Goal: Task Accomplishment & Management: Complete application form

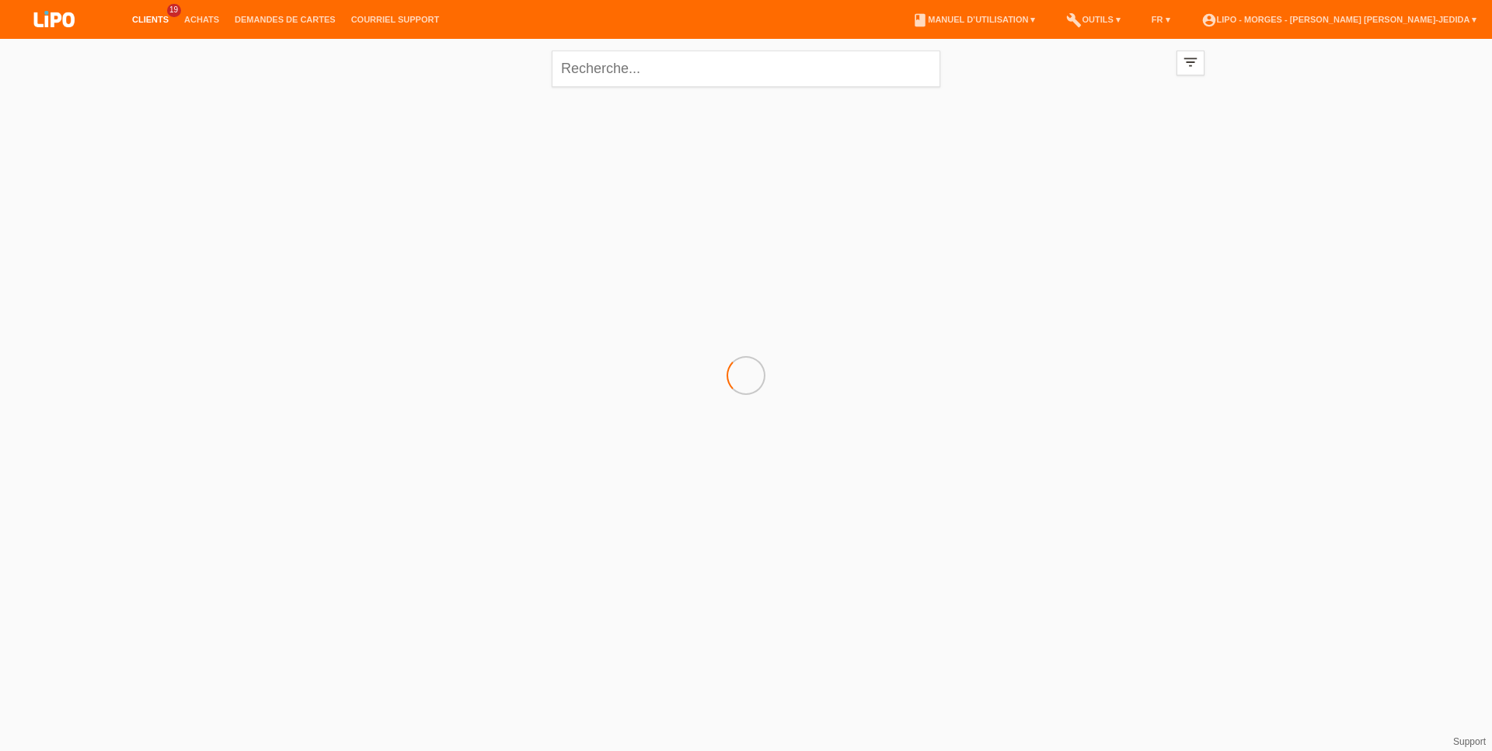
click at [626, 48] on div "close" at bounding box center [746, 67] width 389 height 56
click at [616, 76] on input "text" at bounding box center [746, 69] width 389 height 37
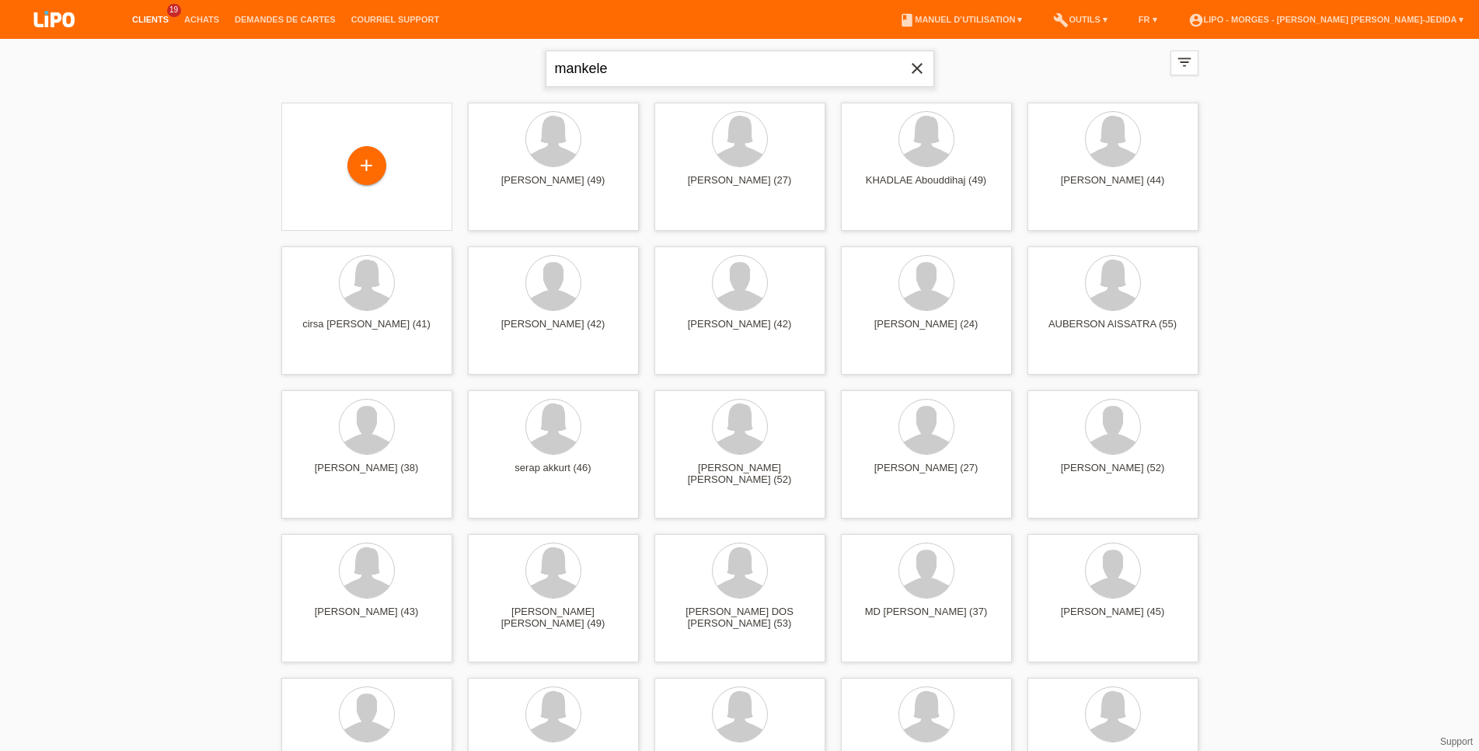
type input "mankele"
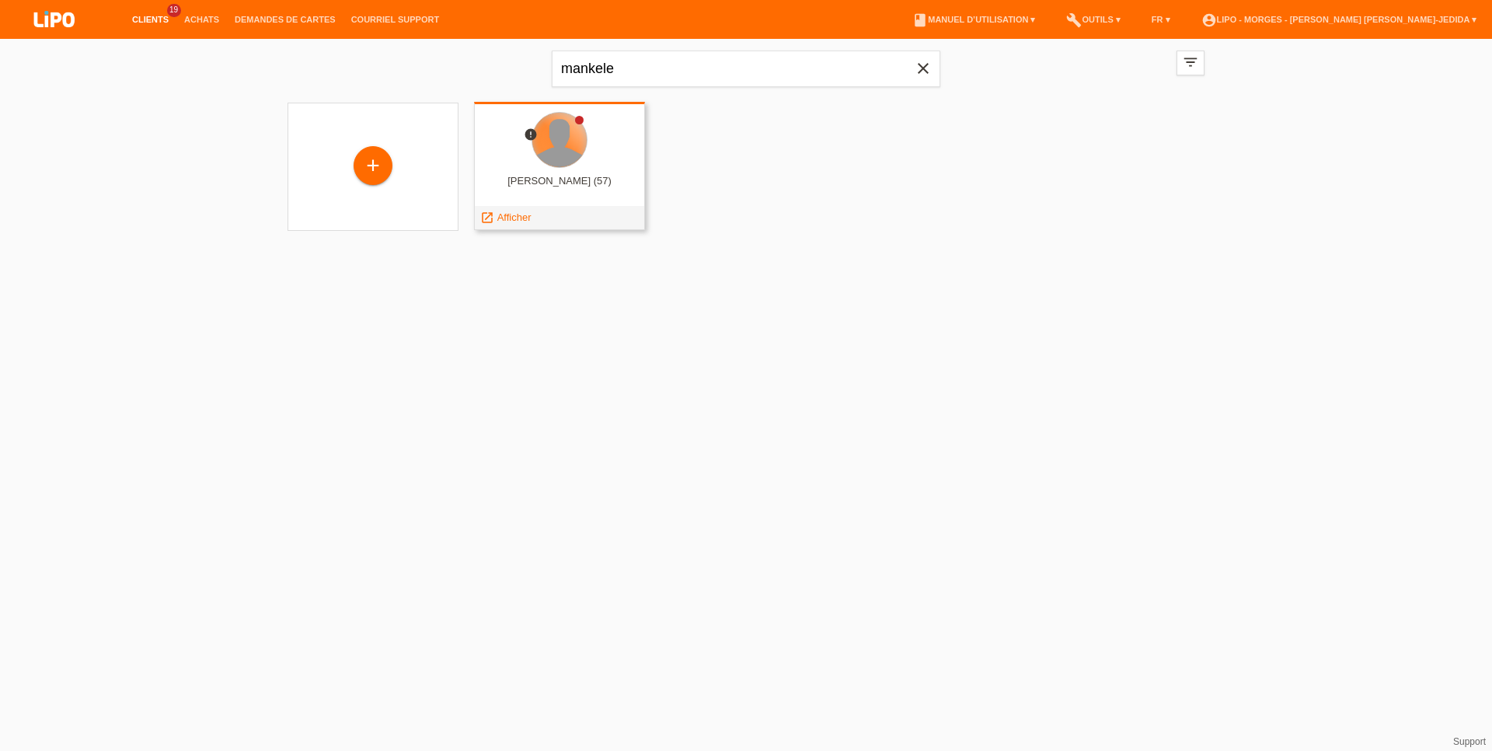
click at [561, 132] on div at bounding box center [559, 140] width 54 height 54
click at [533, 180] on div "samuel mankele (57)" at bounding box center [560, 187] width 146 height 25
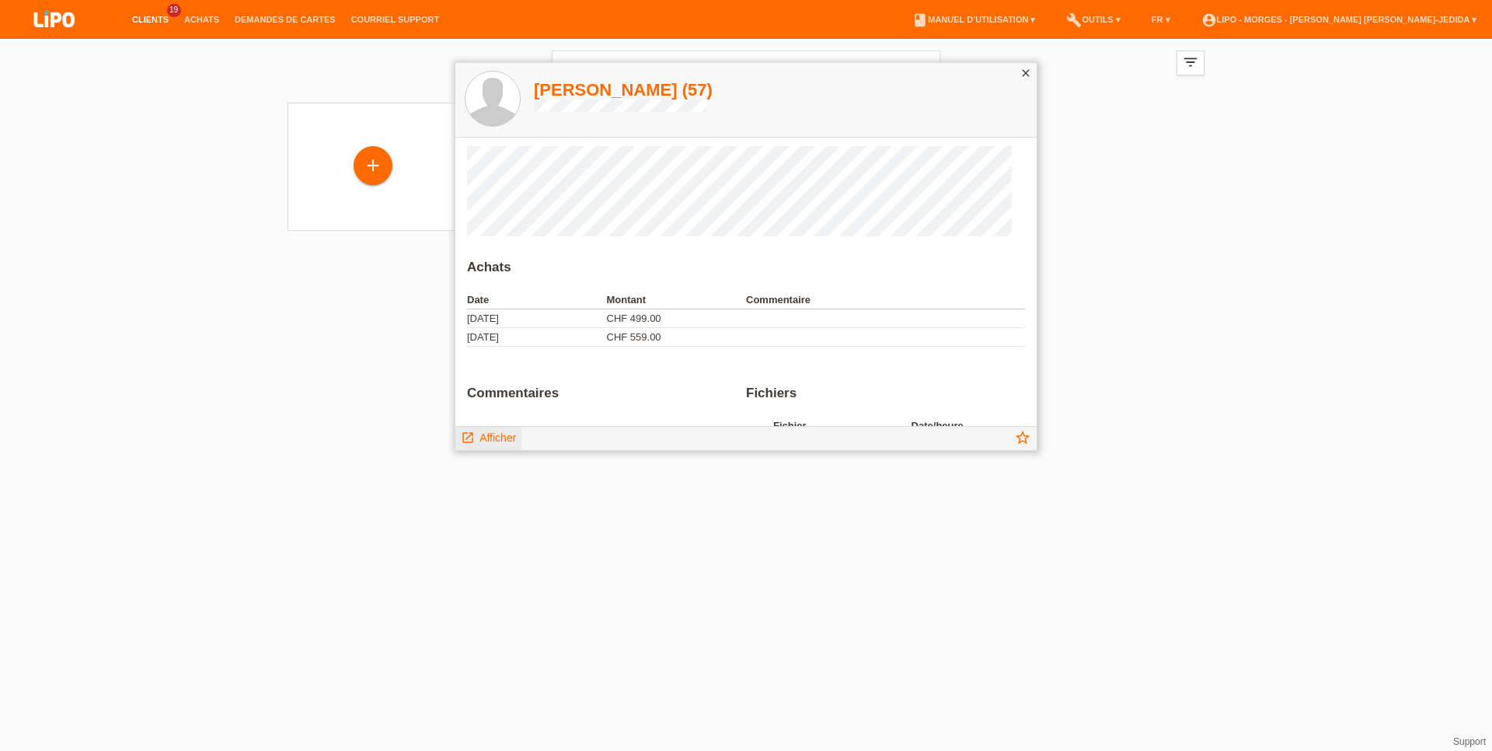
click at [508, 440] on span "Afficher" at bounding box center [498, 437] width 37 height 12
click at [490, 447] on div "launch Afficher" at bounding box center [488, 438] width 66 height 23
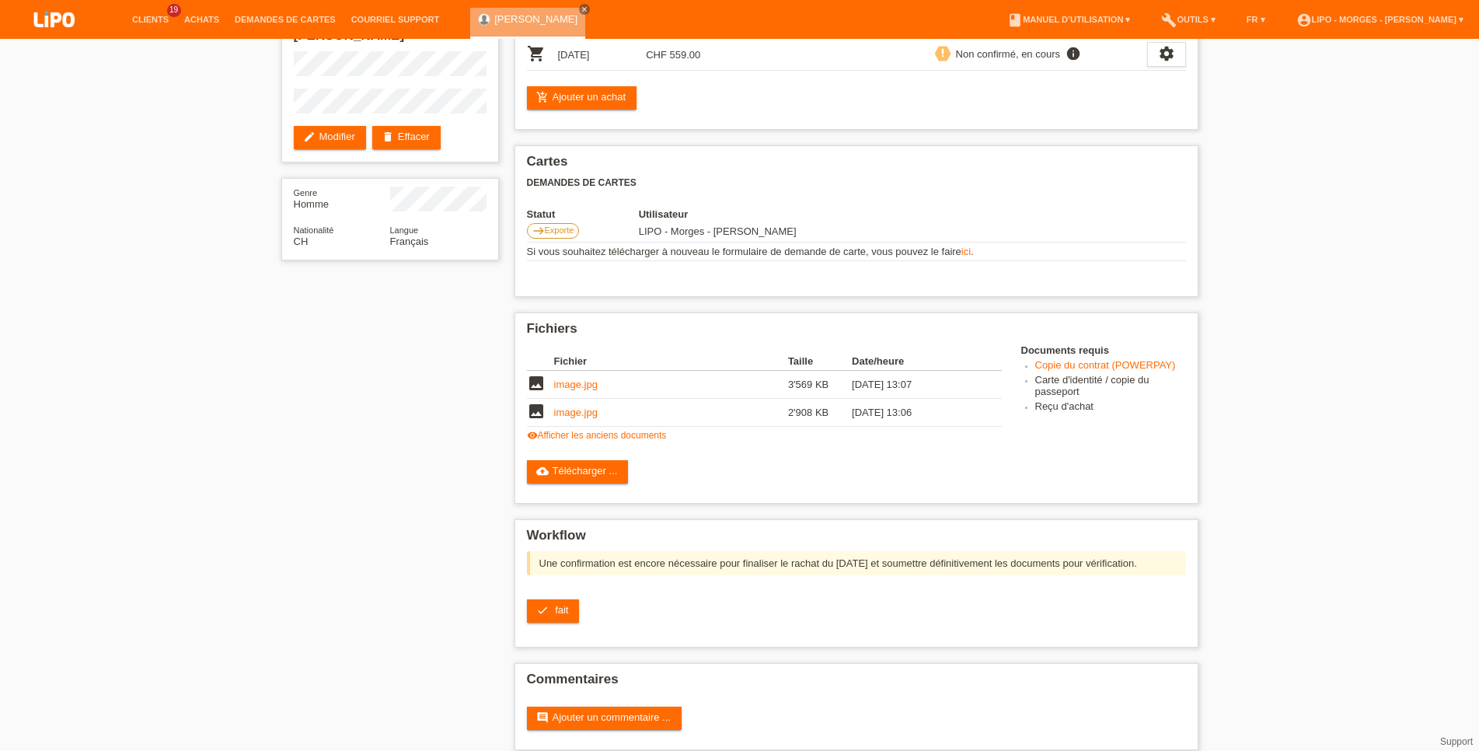
scroll to position [97, 0]
click at [557, 484] on link "cloud_upload Télécharger ..." at bounding box center [578, 472] width 102 height 23
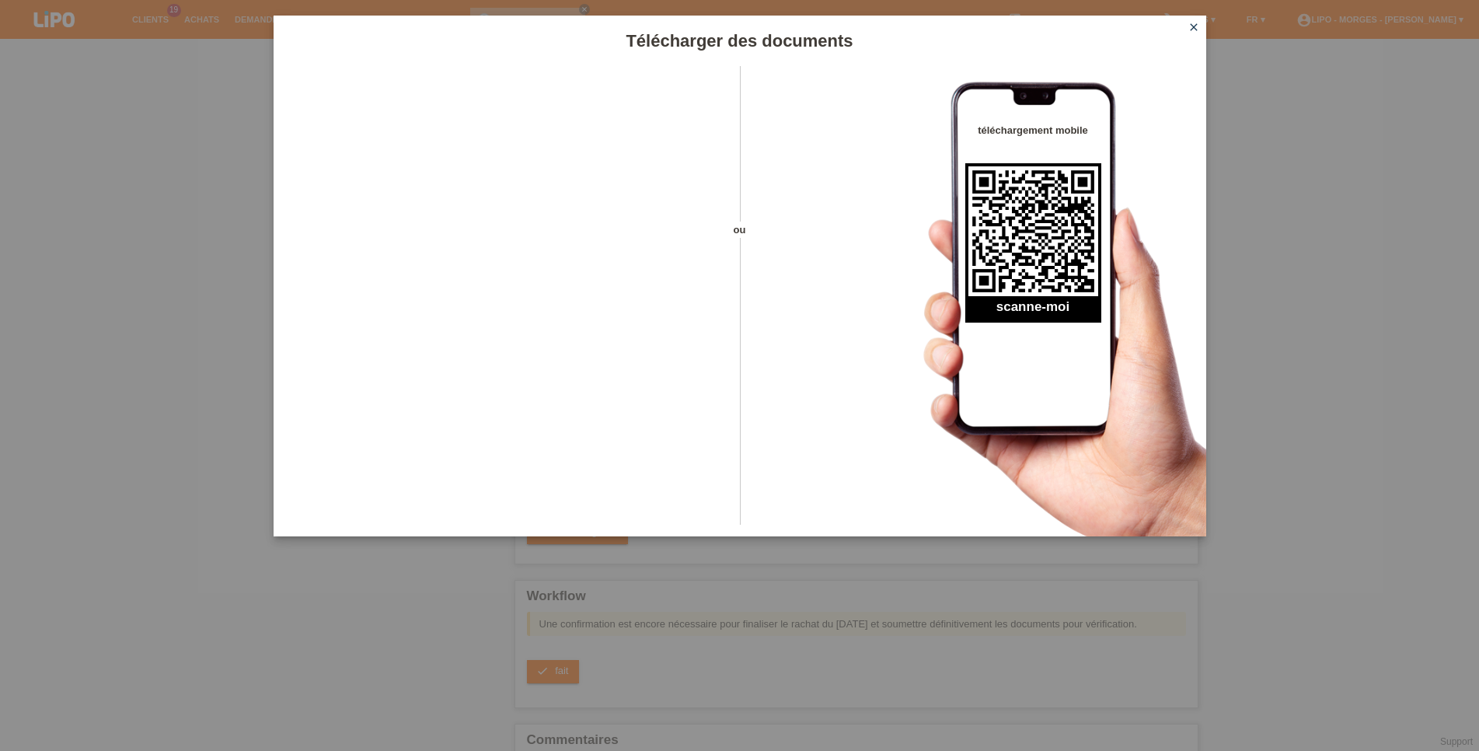
scroll to position [18, 0]
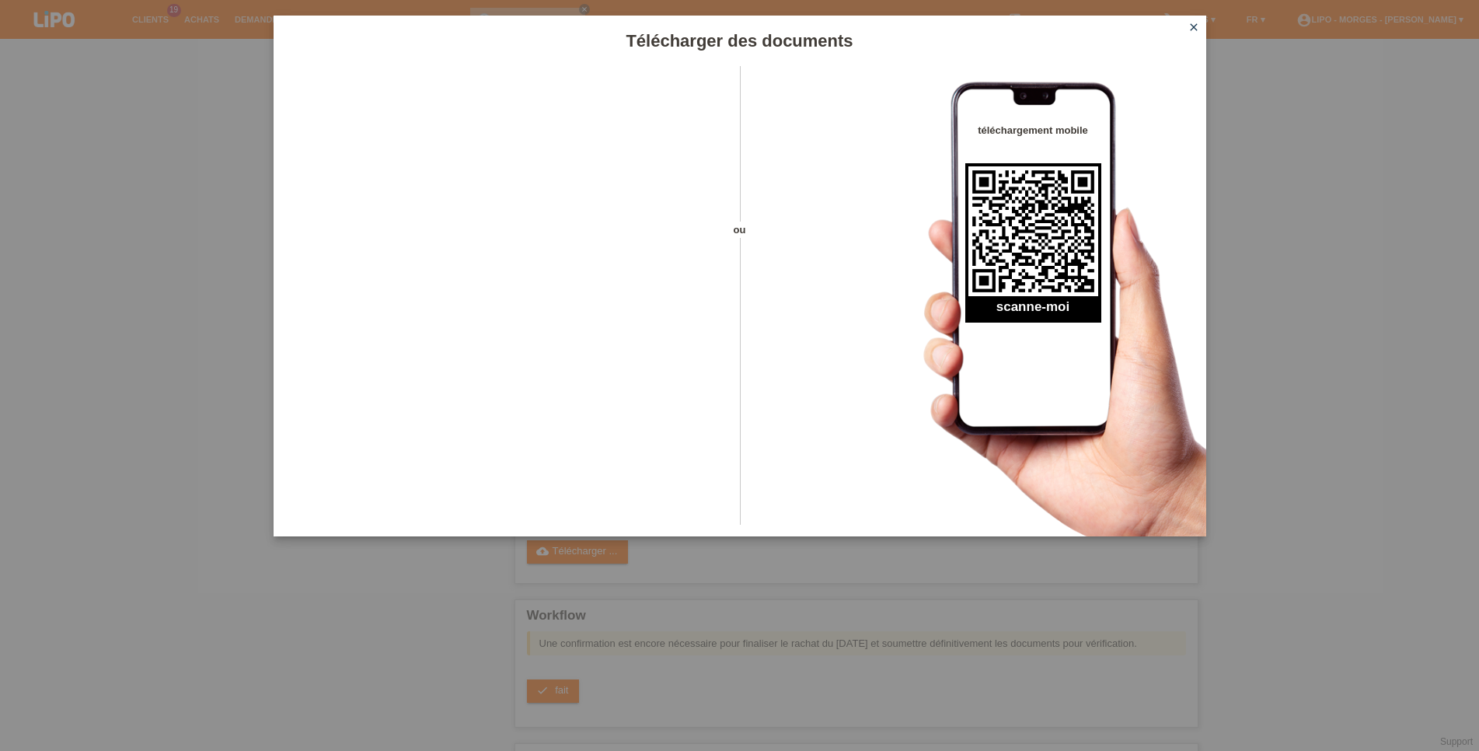
click at [1195, 27] on icon "close" at bounding box center [1194, 27] width 12 height 12
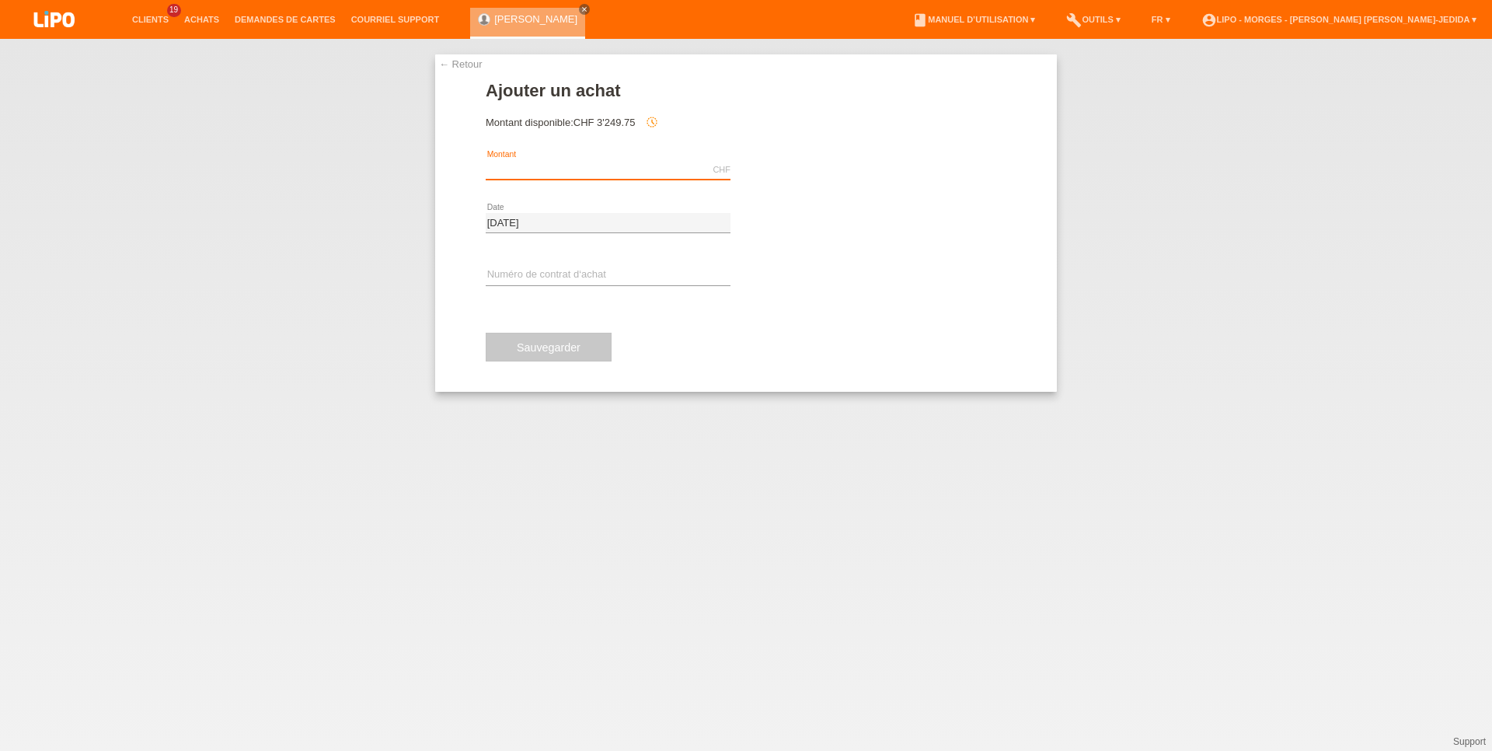
click at [624, 176] on input "text" at bounding box center [608, 169] width 245 height 19
type input "x"
type input "u"
type input "364.25"
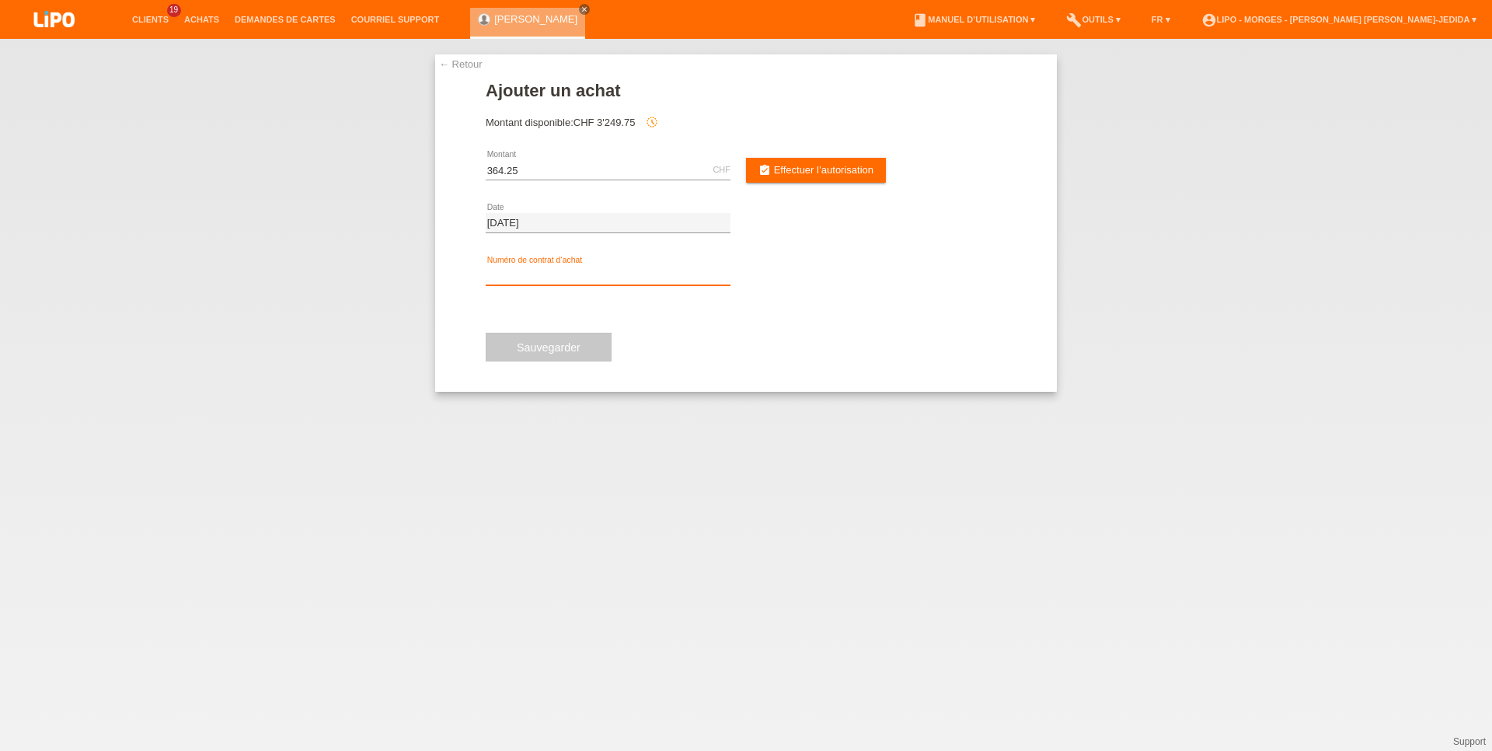
click at [624, 277] on input "text" at bounding box center [608, 275] width 245 height 19
click at [830, 170] on span "Effectuer l’autorisation" at bounding box center [823, 170] width 99 height 12
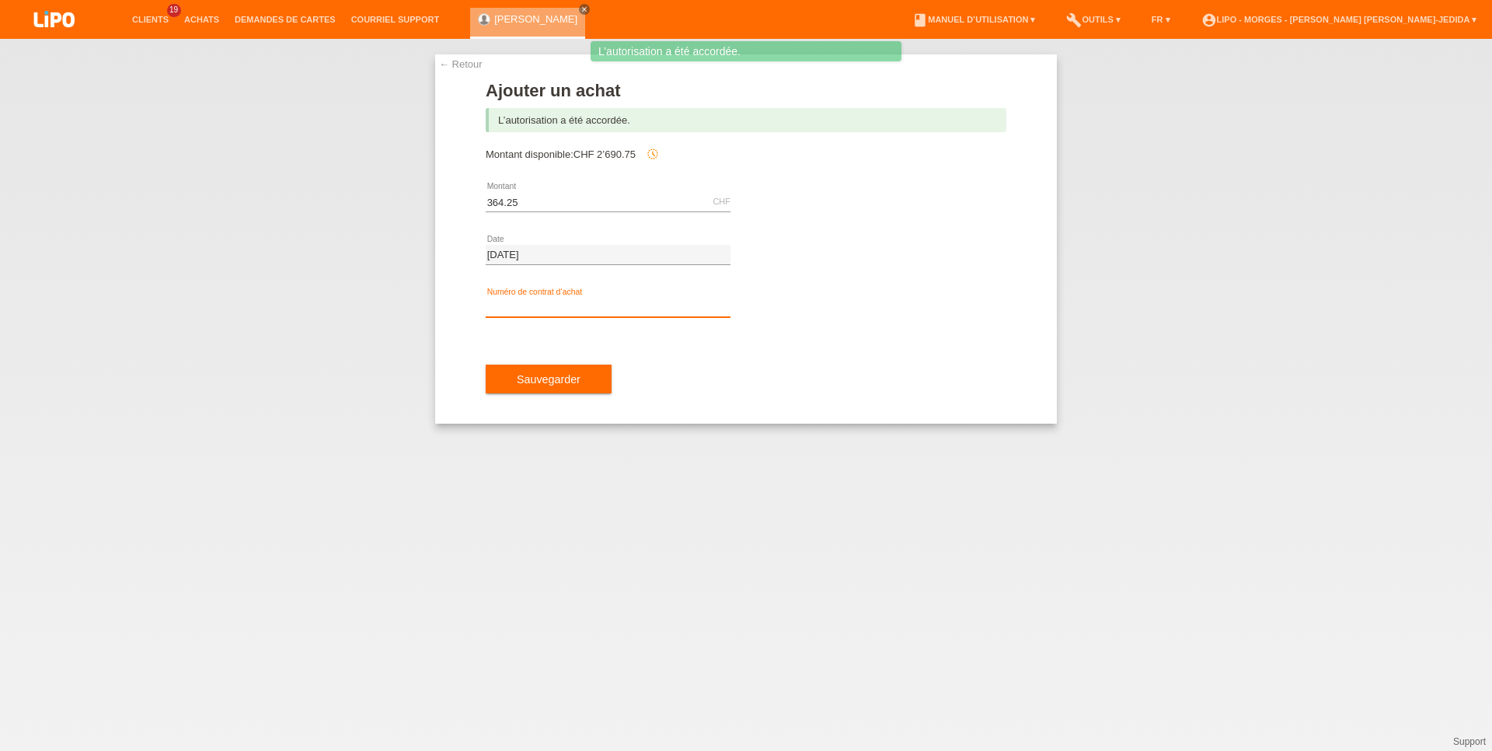
click at [575, 302] on input "text" at bounding box center [608, 307] width 245 height 19
type input "x"
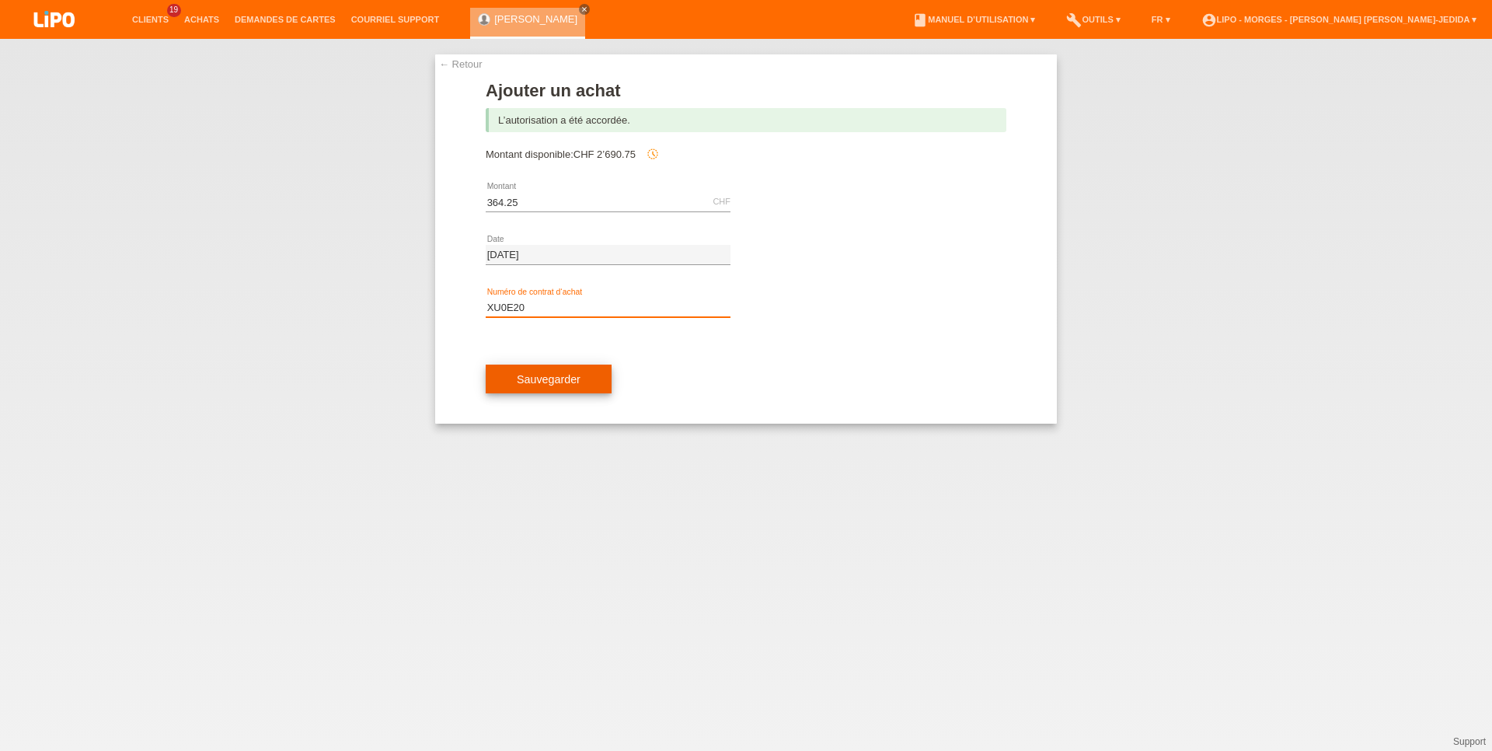
type input "XU0E20"
click at [531, 384] on span "Sauvegarder" at bounding box center [549, 379] width 64 height 12
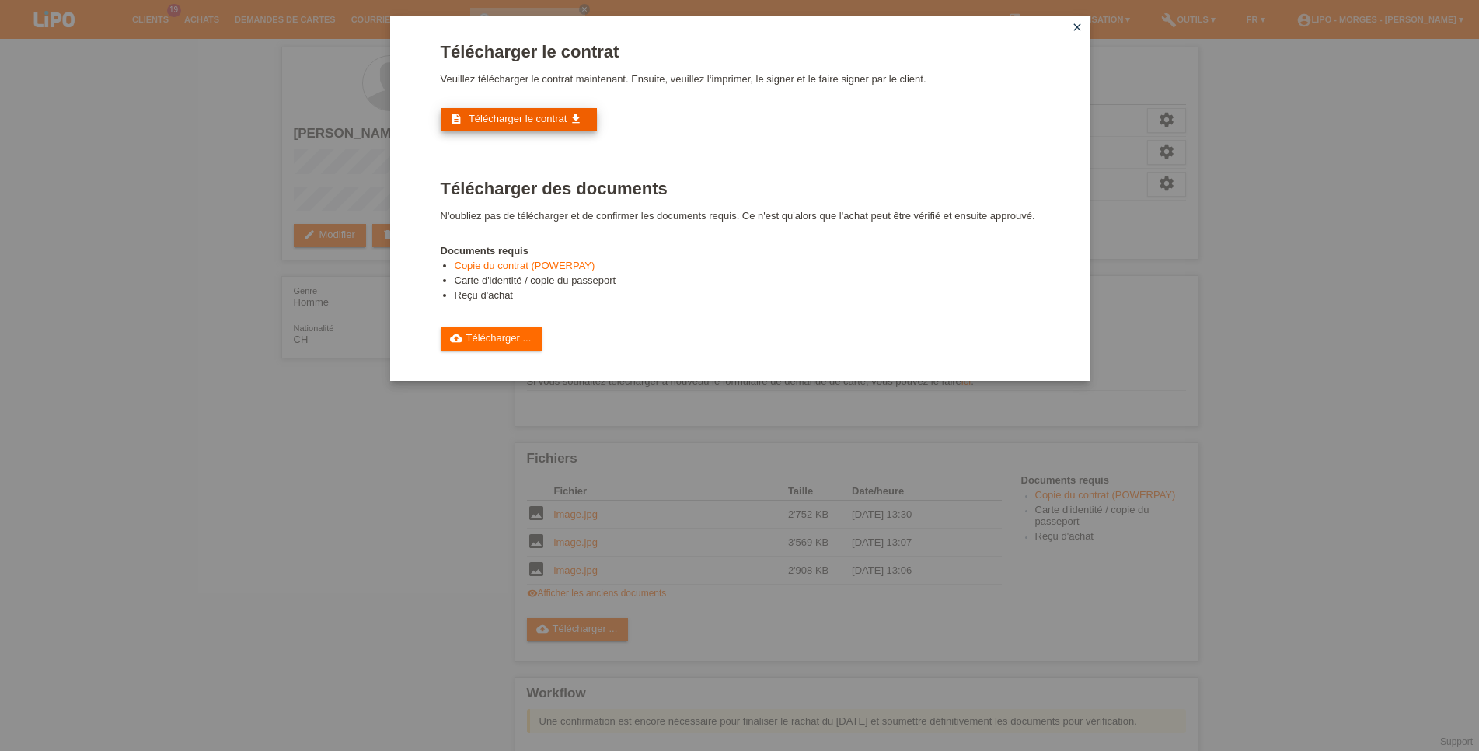
click at [538, 114] on link "description Télécharger le contrat get_app" at bounding box center [519, 119] width 156 height 23
click at [1077, 23] on icon "close" at bounding box center [1077, 27] width 12 height 12
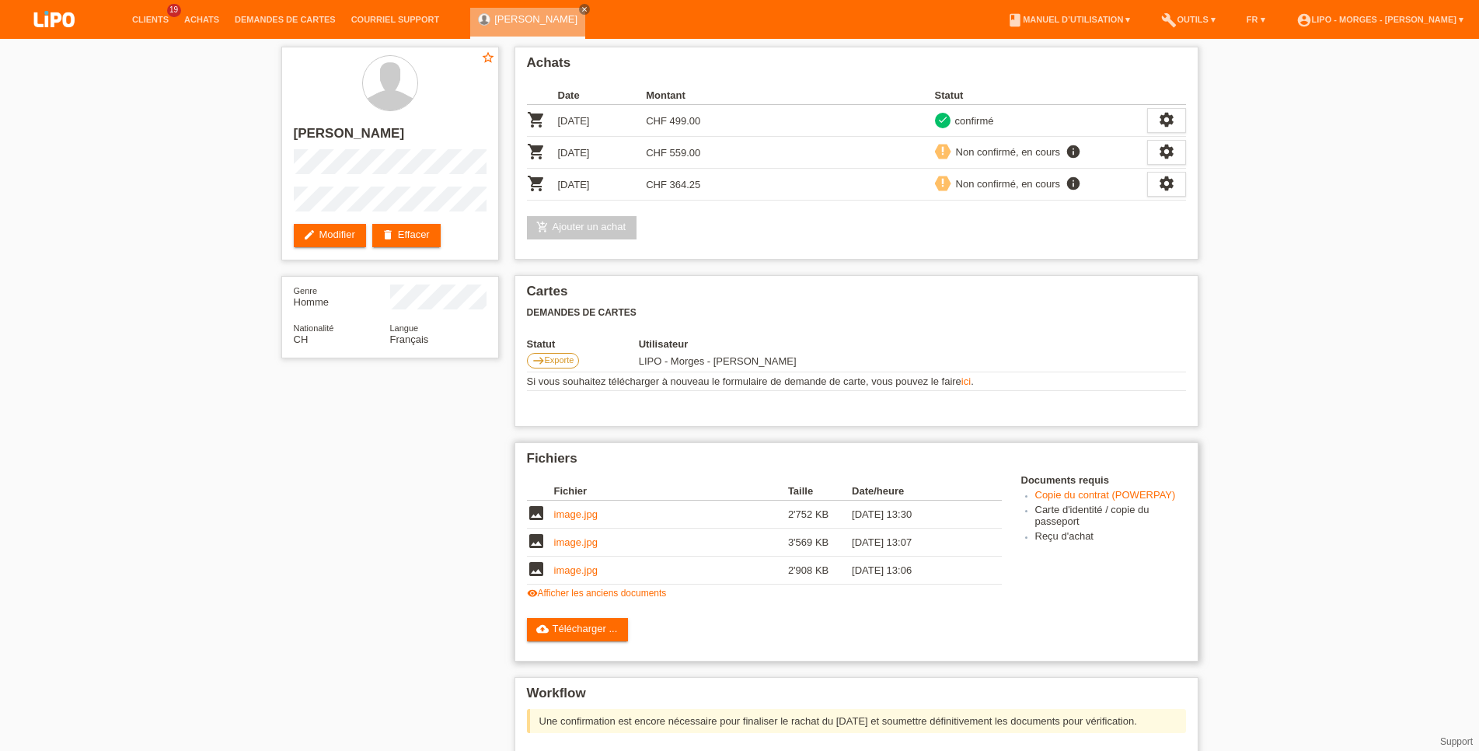
click at [578, 517] on link "image.jpg" at bounding box center [576, 514] width 44 height 12
click at [630, 597] on link "visibility Afficher les anciens documents" at bounding box center [597, 593] width 140 height 11
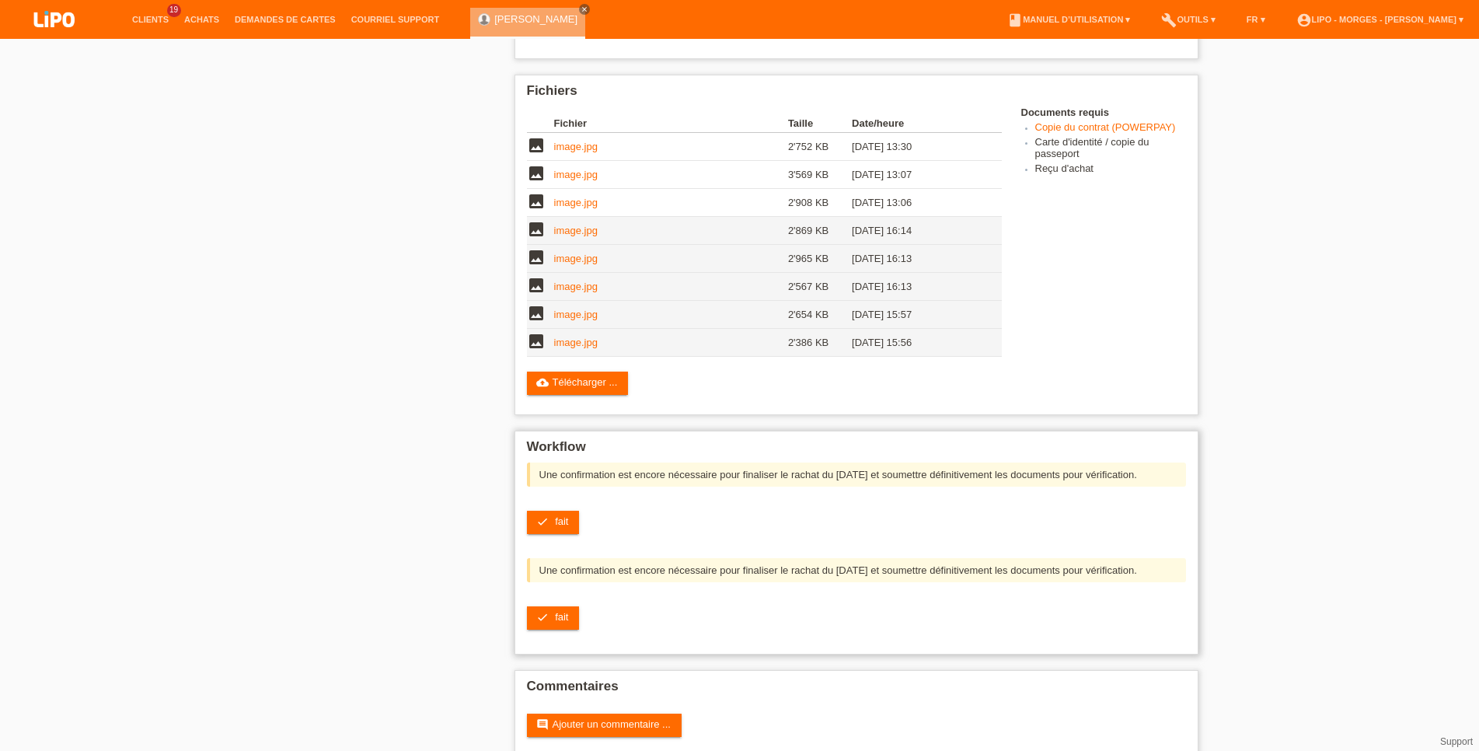
scroll to position [373, 0]
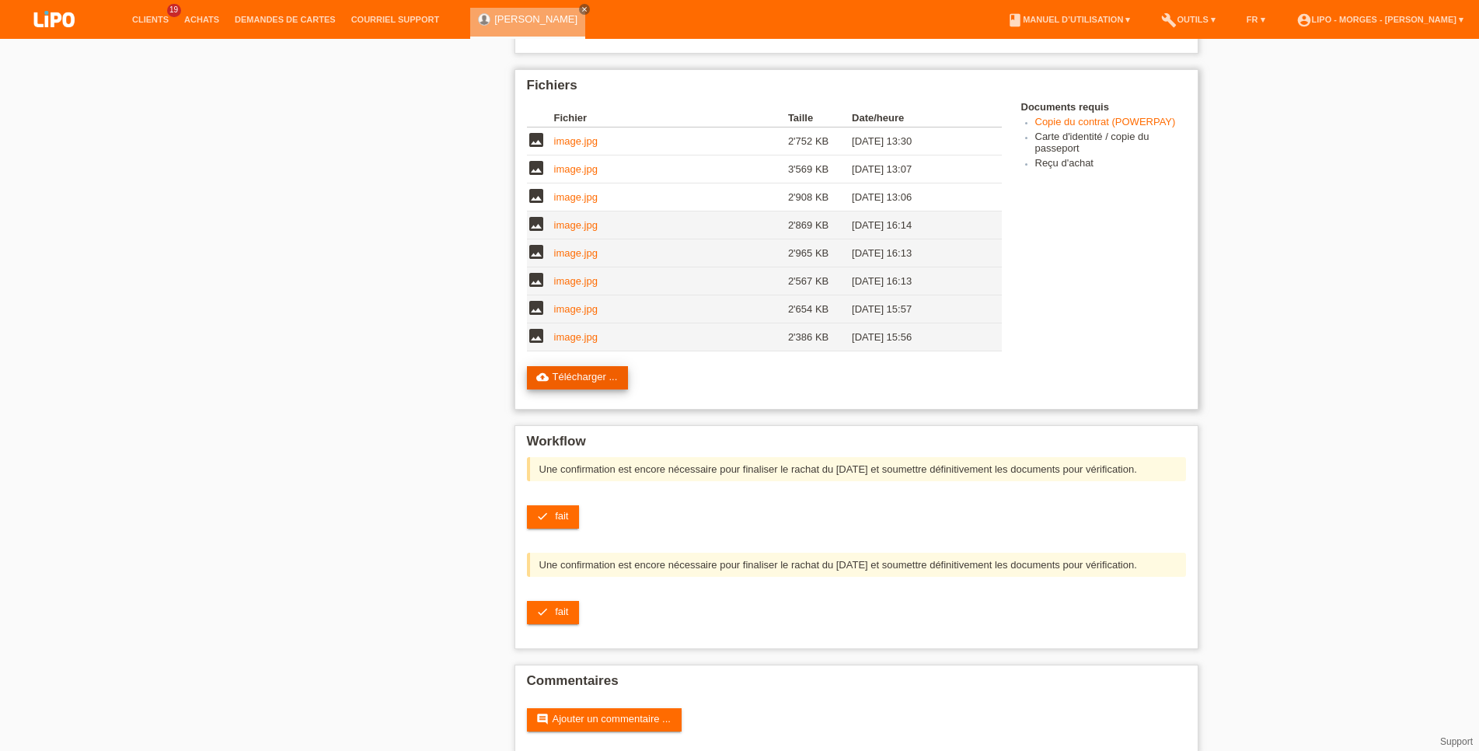
click at [553, 382] on link "cloud_upload Télécharger ..." at bounding box center [578, 377] width 102 height 23
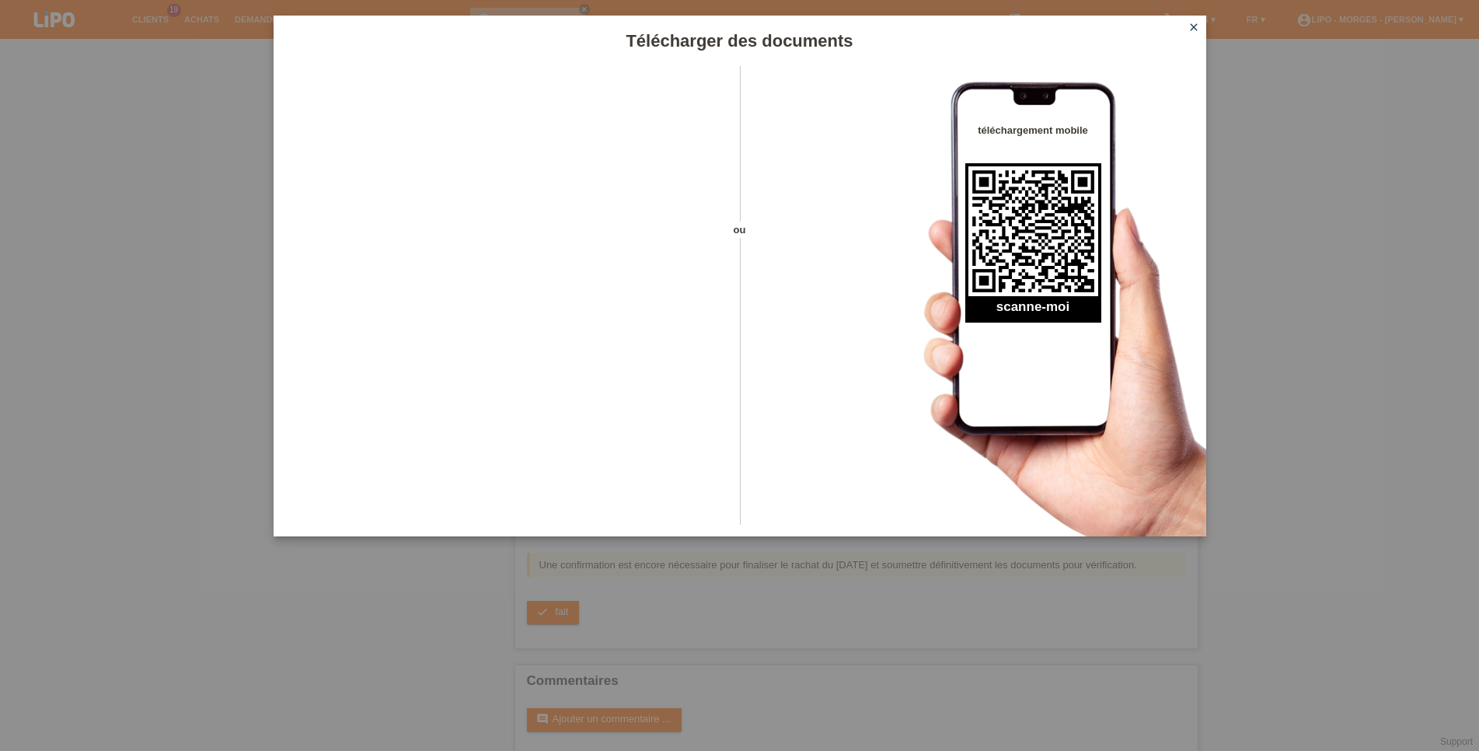
click at [1136, 45] on h1 "Télécharger des documents" at bounding box center [740, 40] width 933 height 19
click at [1193, 26] on icon "close" at bounding box center [1194, 27] width 12 height 12
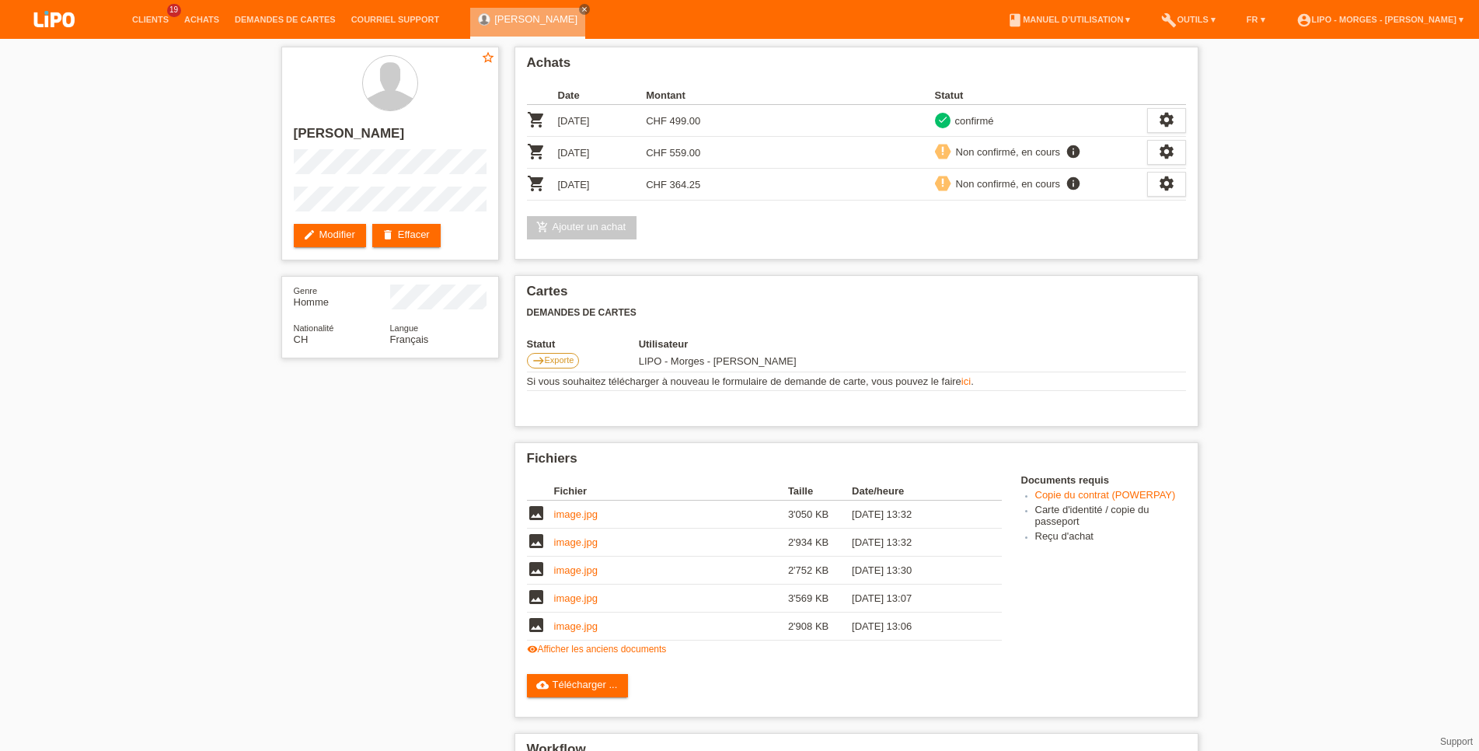
scroll to position [344, 0]
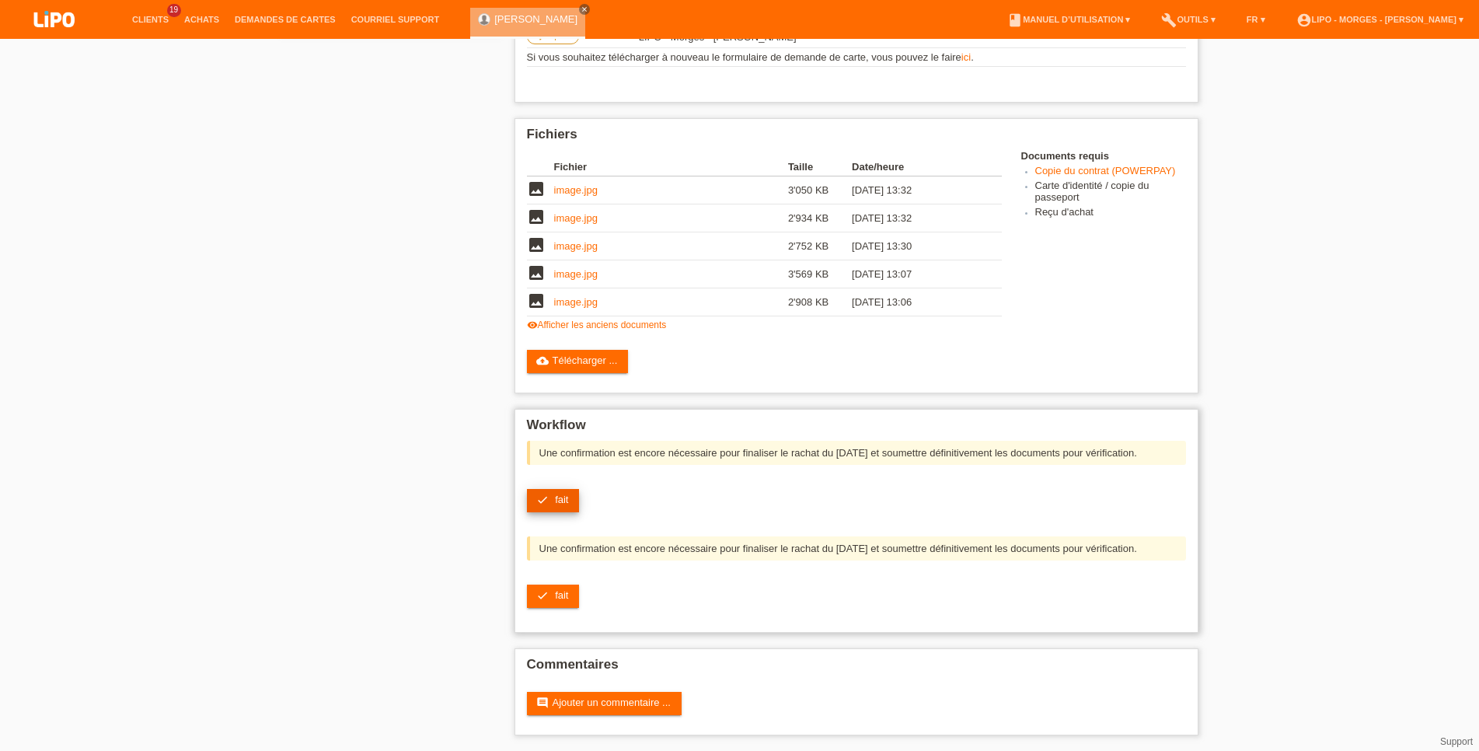
click at [570, 503] on link "check fait" at bounding box center [553, 500] width 53 height 23
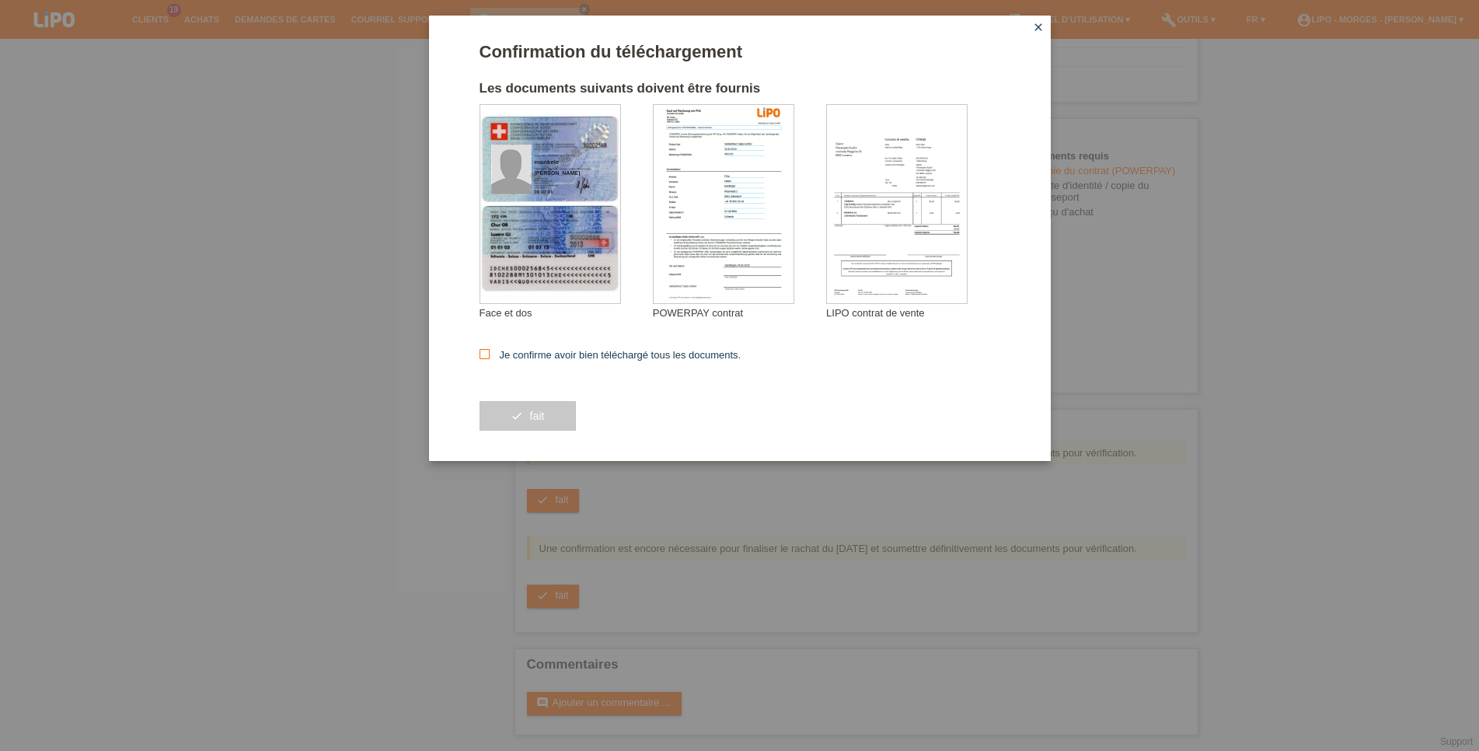
click at [524, 361] on label "Je confirme avoir bien téléchargé tous les documents." at bounding box center [611, 355] width 262 height 12
click at [490, 359] on input "Je confirme avoir bien téléchargé tous les documents." at bounding box center [485, 354] width 10 height 10
checkbox input "true"
drag, startPoint x: 534, startPoint y: 423, endPoint x: 546, endPoint y: 437, distance: 18.7
click at [536, 422] on span "fait" at bounding box center [536, 416] width 15 height 12
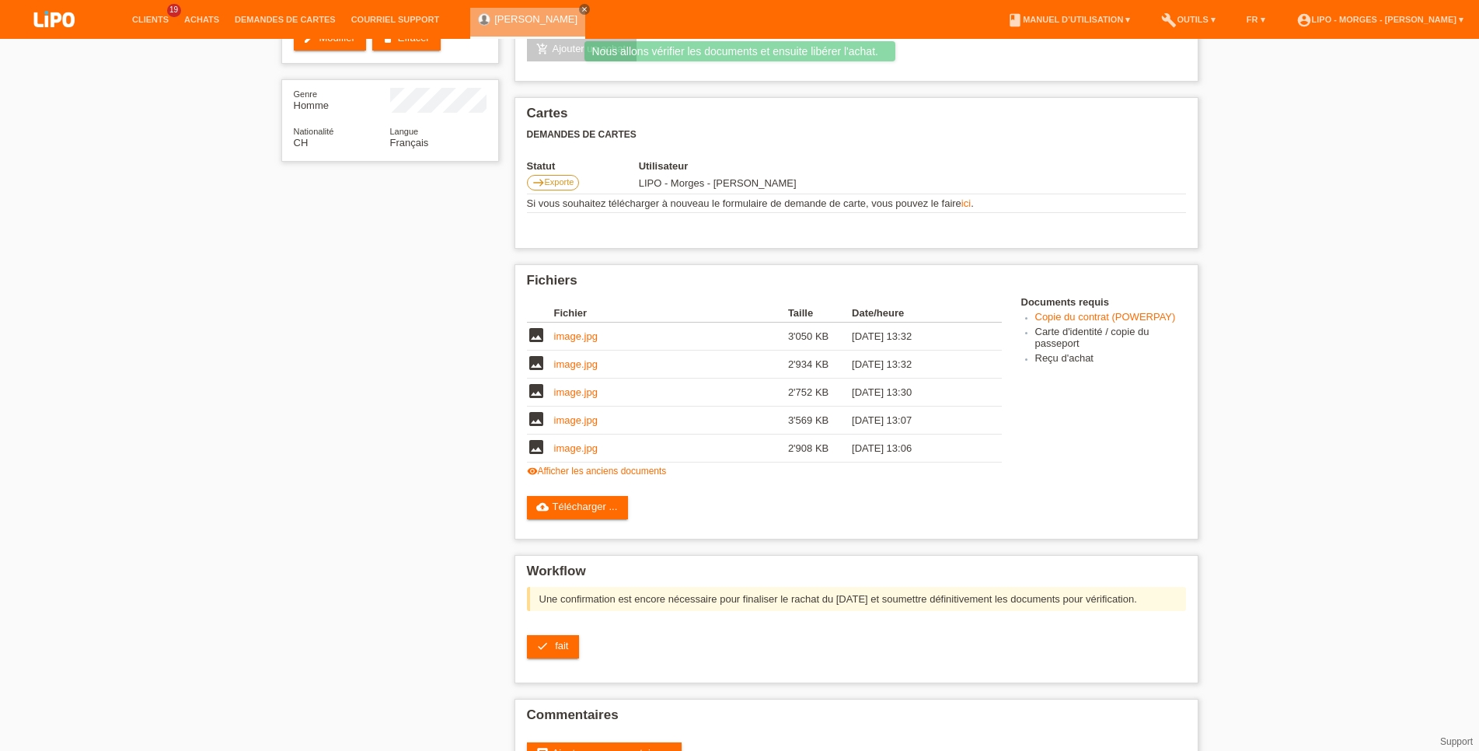
scroll to position [265, 0]
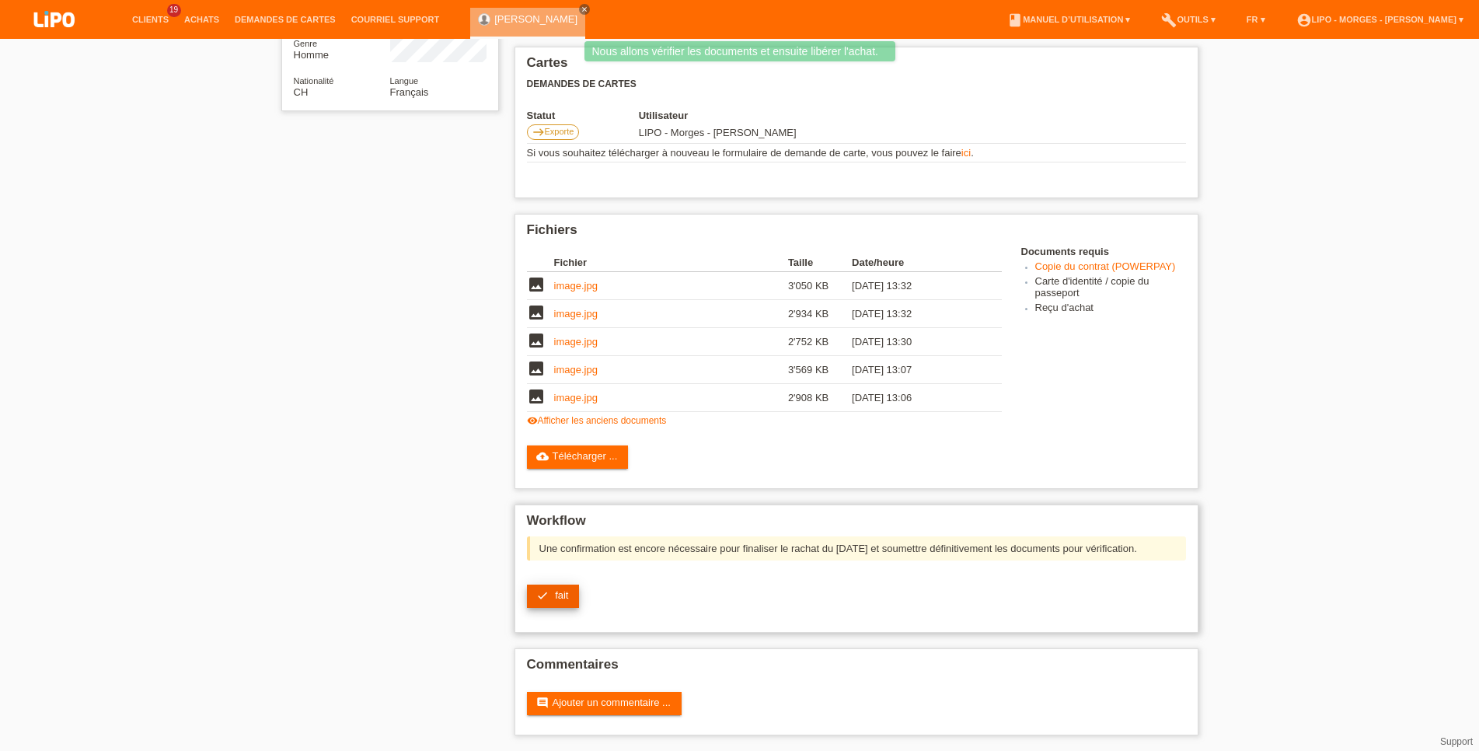
click at [557, 589] on span "fait" at bounding box center [561, 595] width 13 height 12
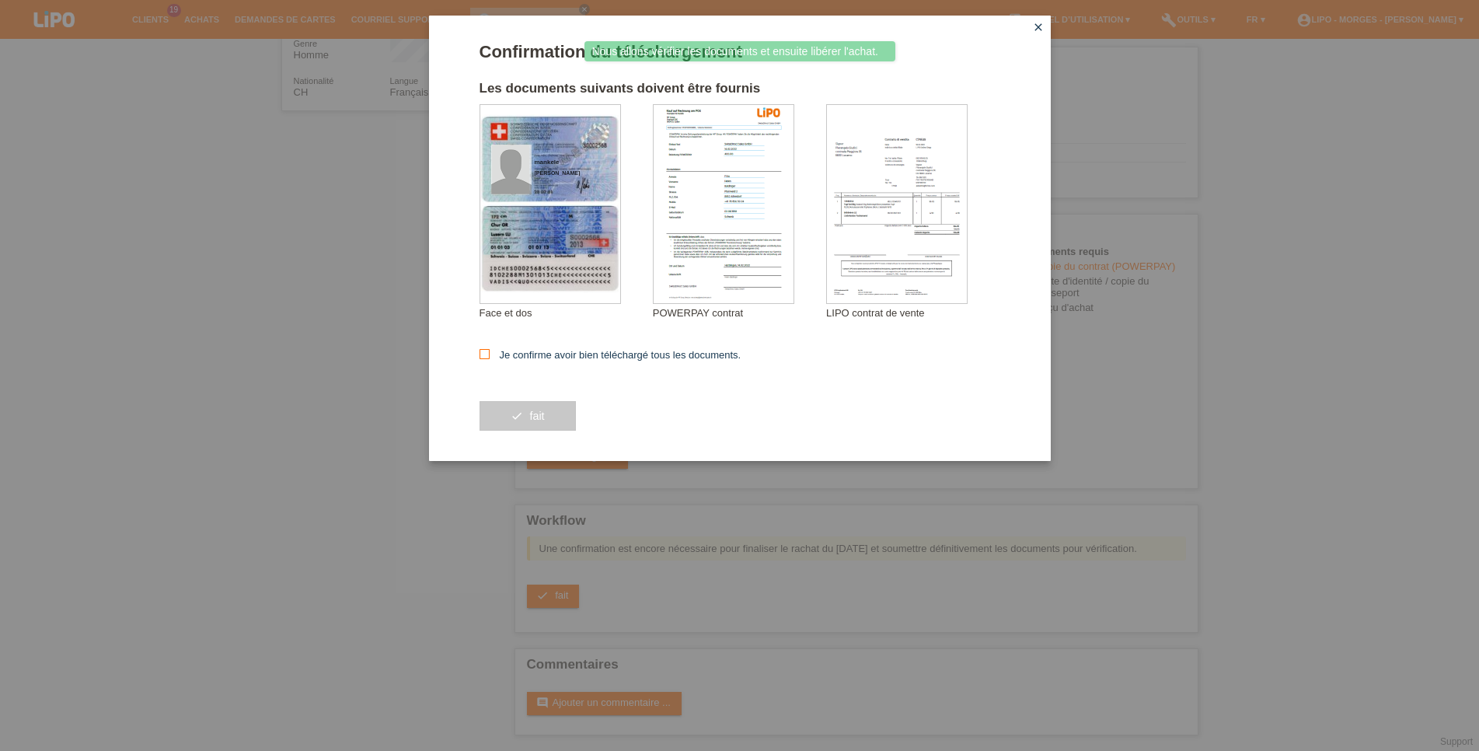
click at [540, 356] on label "Je confirme avoir bien téléchargé tous les documents." at bounding box center [611, 355] width 262 height 12
click at [490, 356] on input "Je confirme avoir bien téléchargé tous les documents." at bounding box center [485, 354] width 10 height 10
checkbox input "true"
click at [543, 422] on span "fait" at bounding box center [536, 416] width 15 height 12
